Goal: Task Accomplishment & Management: Use online tool/utility

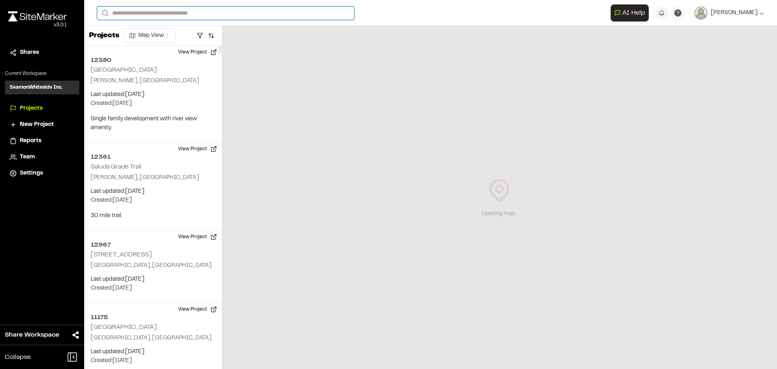
click at [148, 13] on input "Search" at bounding box center [225, 12] width 257 height 13
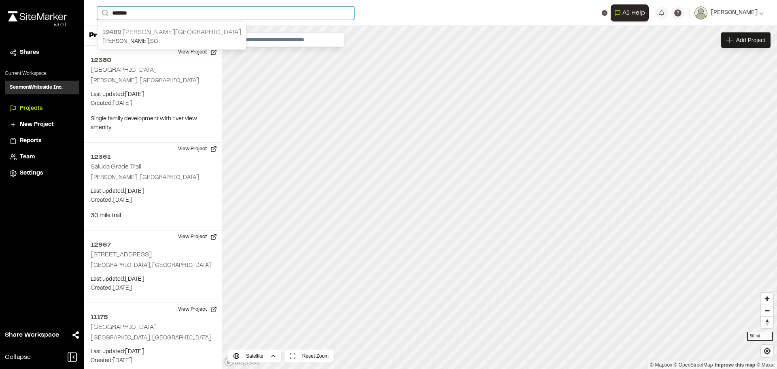
type input "*******"
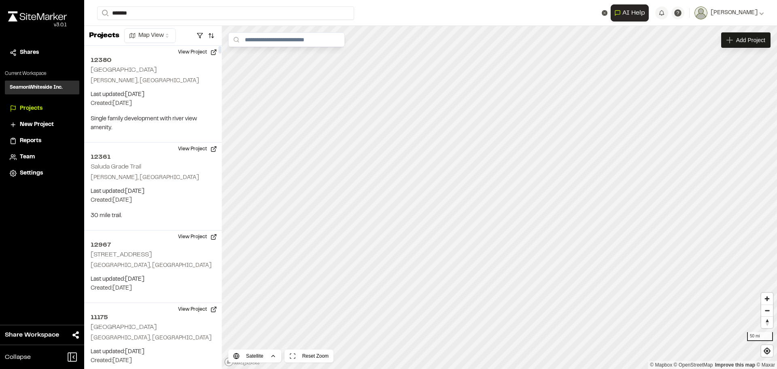
click at [127, 41] on p "[PERSON_NAME] , [GEOGRAPHIC_DATA]" at bounding box center [171, 41] width 139 height 9
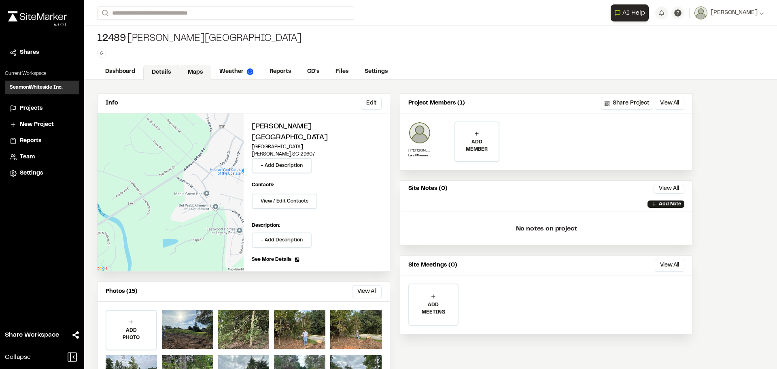
click at [182, 72] on link "Maps" at bounding box center [195, 72] width 32 height 15
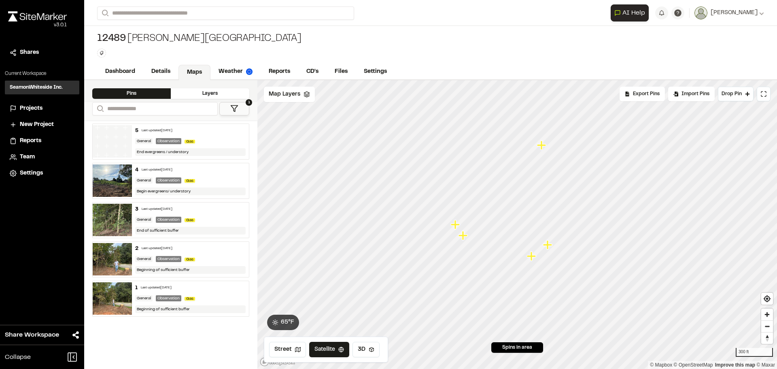
click at [228, 110] on button "1" at bounding box center [234, 108] width 30 height 13
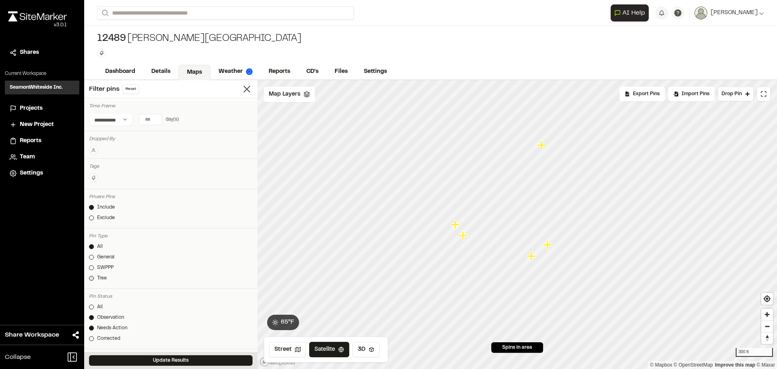
click at [91, 277] on div at bounding box center [91, 278] width 5 height 5
click at [90, 307] on div at bounding box center [91, 306] width 5 height 5
click at [128, 362] on button "Update Results" at bounding box center [171, 360] width 164 height 11
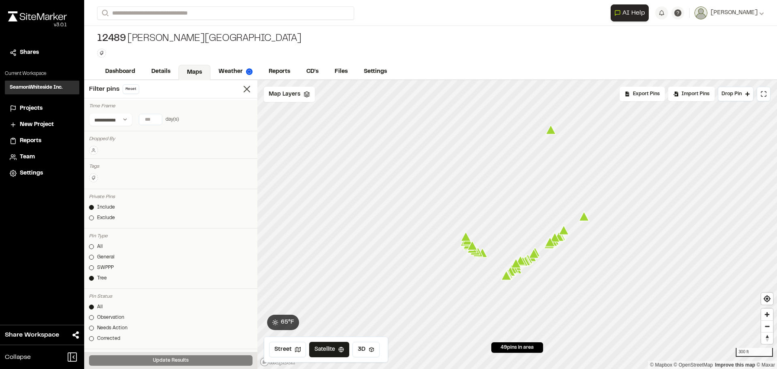
click at [658, 95] on span "Export Pins" at bounding box center [646, 93] width 27 height 7
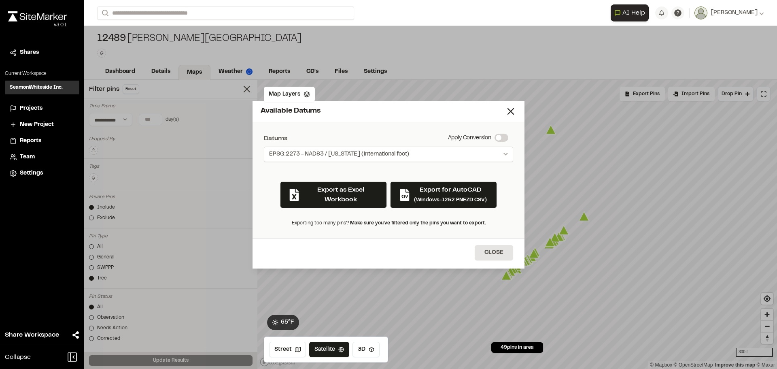
click at [442, 152] on button "EPSG:2273 - NAD83 / [US_STATE] (international foot)" at bounding box center [388, 154] width 249 height 15
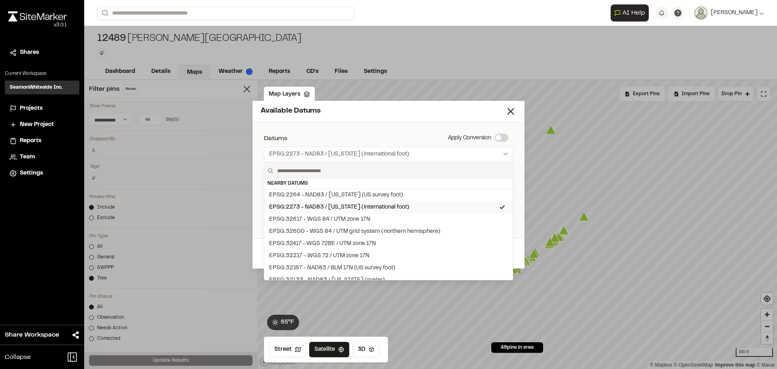
click at [339, 205] on div "EPSG:2273 - NAD83 / [US_STATE] (international foot)" at bounding box center [339, 207] width 140 height 9
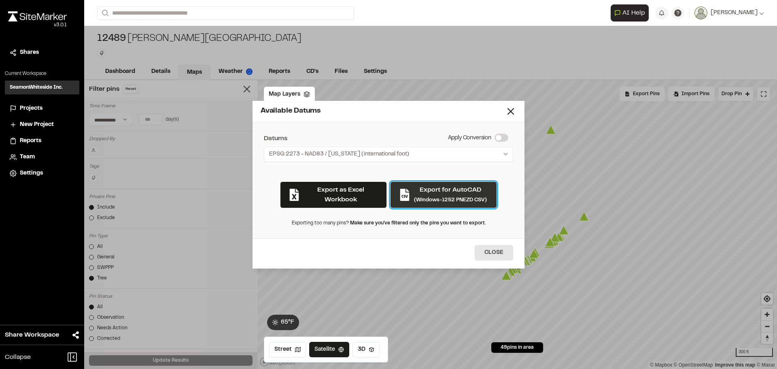
click at [428, 198] on small "(Windows-1252 PNEZD CSV)" at bounding box center [450, 200] width 73 height 5
